Goal: Register for event/course

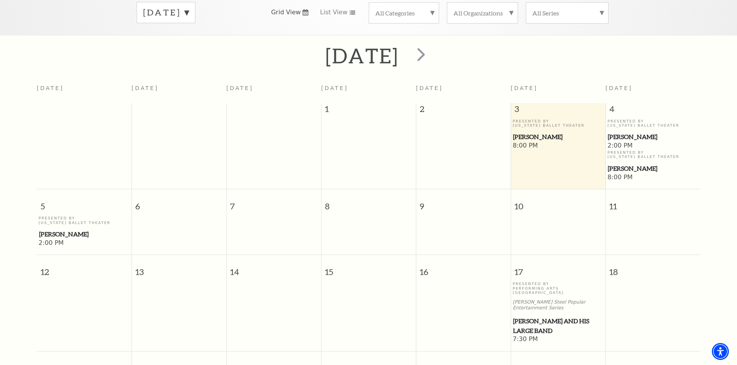
scroll to position [146, 0]
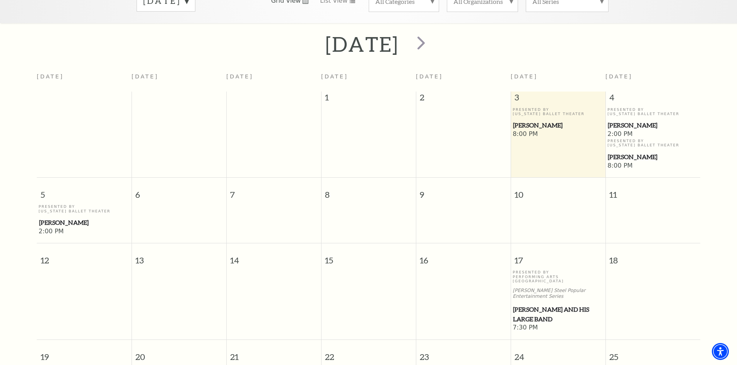
click at [73, 218] on span "[PERSON_NAME]" at bounding box center [84, 223] width 90 height 10
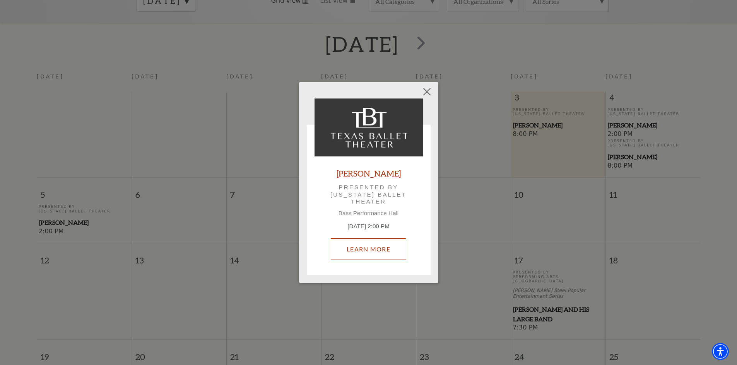
click at [372, 249] on link "Learn More" at bounding box center [368, 250] width 75 height 22
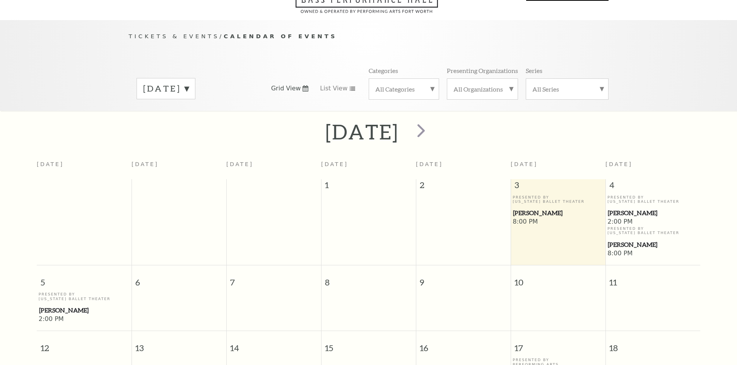
scroll to position [68, 0]
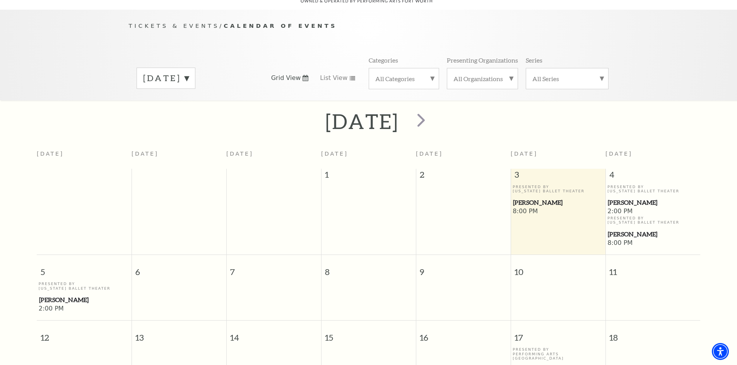
click at [55, 295] on span "[PERSON_NAME]" at bounding box center [84, 300] width 90 height 10
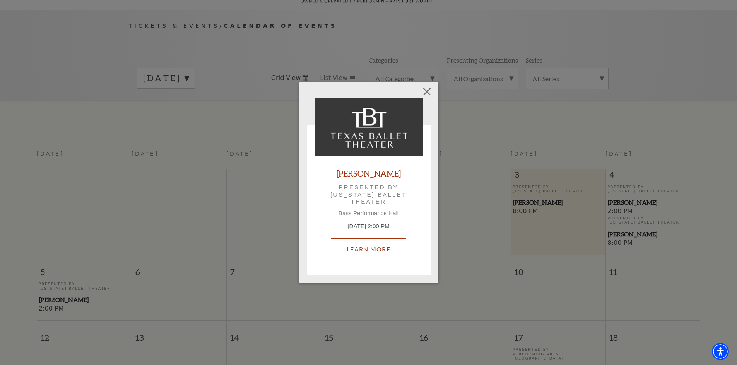
click at [375, 241] on link "Learn More" at bounding box center [368, 250] width 75 height 22
